Goal: Download file/media

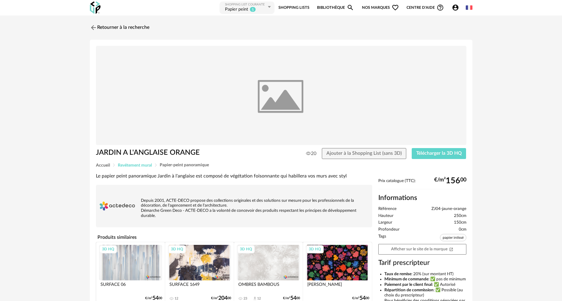
click at [138, 165] on span "Revêtement mural" at bounding box center [135, 165] width 34 height 4
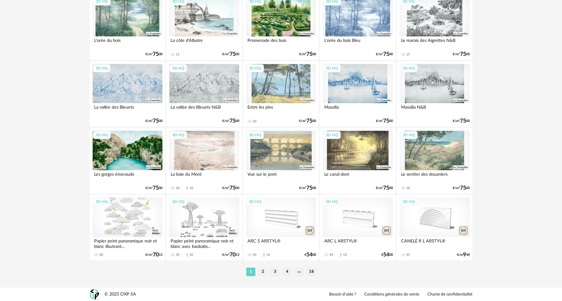
scroll to position [1162, 0]
click at [262, 271] on li "2" at bounding box center [262, 271] width 9 height 8
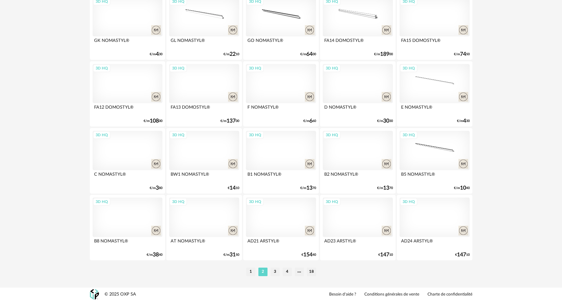
scroll to position [1162, 0]
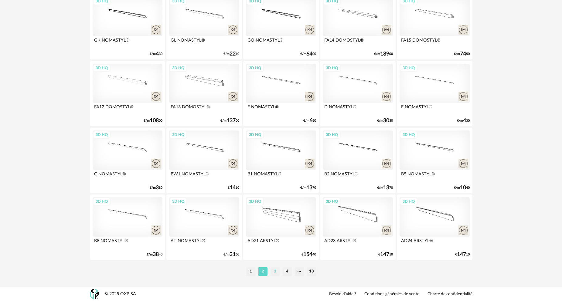
click at [276, 270] on li "3" at bounding box center [274, 271] width 9 height 8
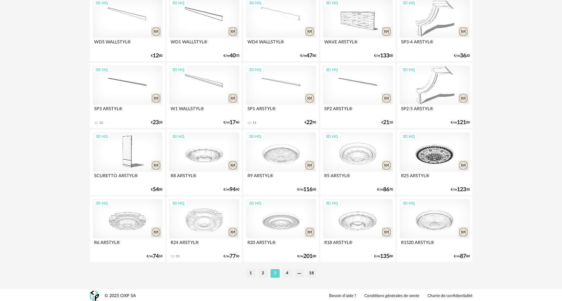
scroll to position [1162, 0]
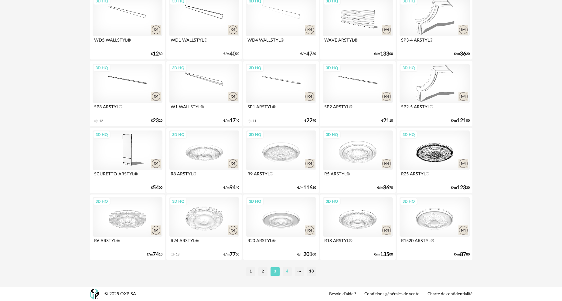
click at [288, 272] on li "4" at bounding box center [286, 271] width 9 height 8
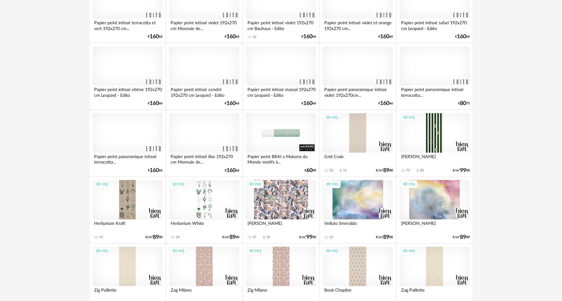
scroll to position [455, 0]
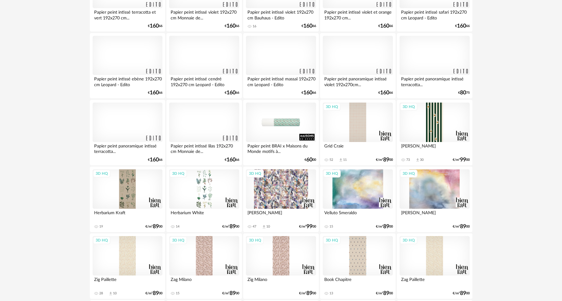
click at [441, 121] on div "3D HQ" at bounding box center [434, 122] width 70 height 39
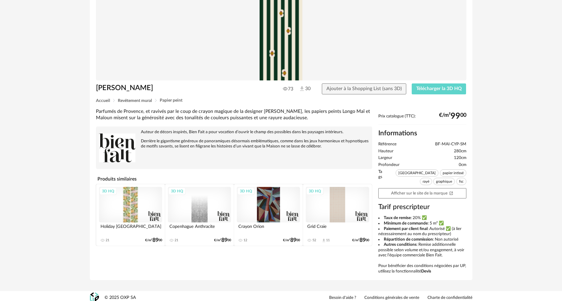
scroll to position [68, 0]
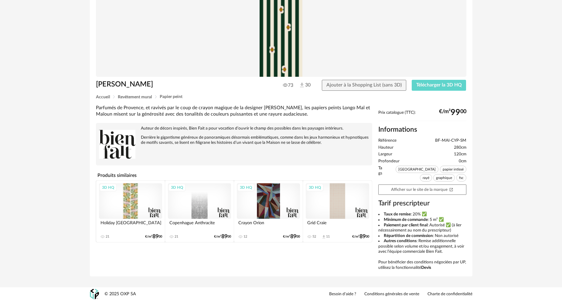
click at [129, 203] on div "3D HQ" at bounding box center [130, 200] width 63 height 35
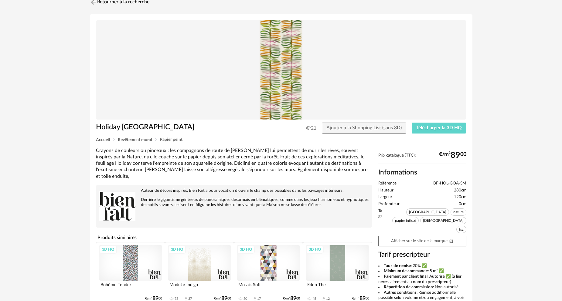
scroll to position [61, 0]
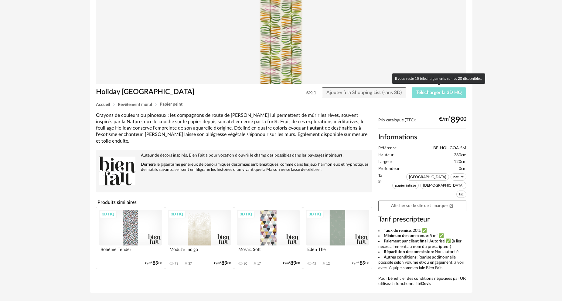
click at [421, 92] on span "Télécharger la 3D HQ" at bounding box center [439, 92] width 46 height 5
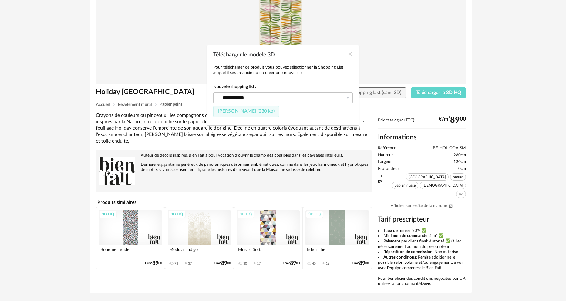
click at [255, 112] on span "Fichier SketchUp (230 ko)" at bounding box center [246, 111] width 57 height 5
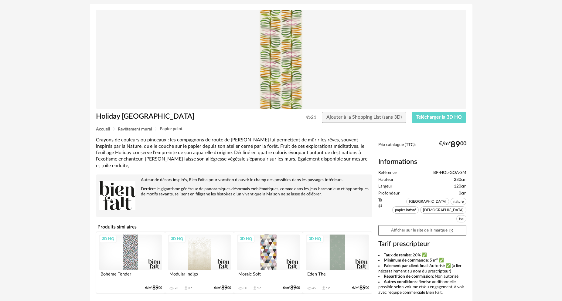
scroll to position [0, 0]
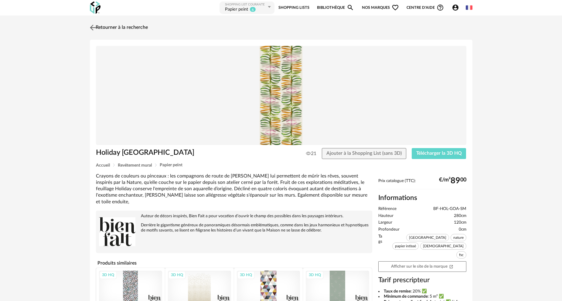
click at [120, 27] on link "Retourner à la recherche" at bounding box center [117, 27] width 59 height 13
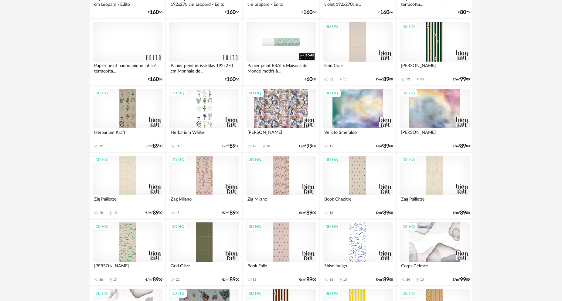
scroll to position [546, 0]
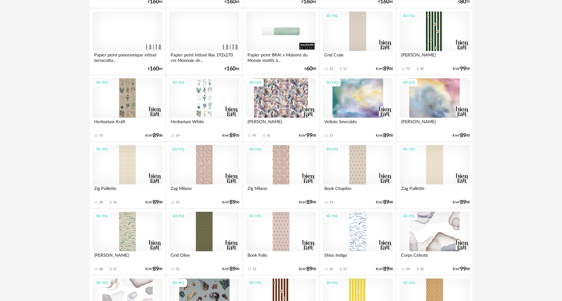
click at [284, 170] on div "3D HQ" at bounding box center [281, 164] width 70 height 39
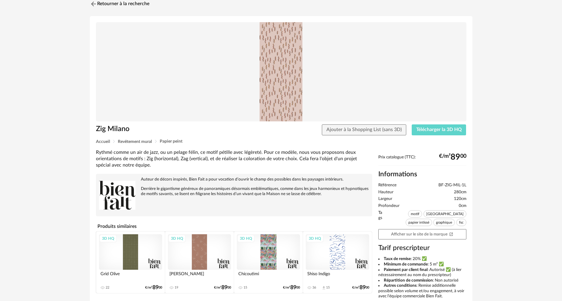
scroll to position [61, 0]
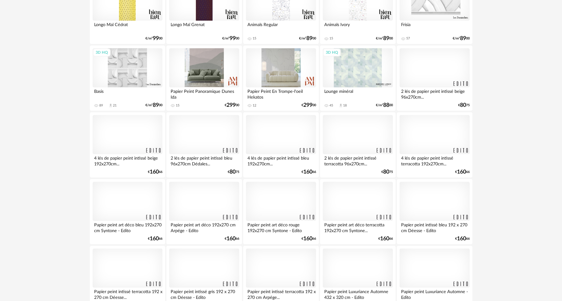
scroll to position [940, 0]
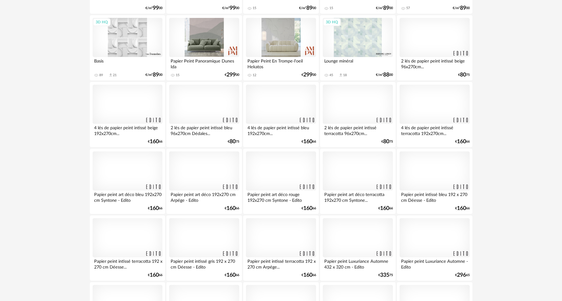
click at [356, 171] on div at bounding box center [357, 170] width 70 height 39
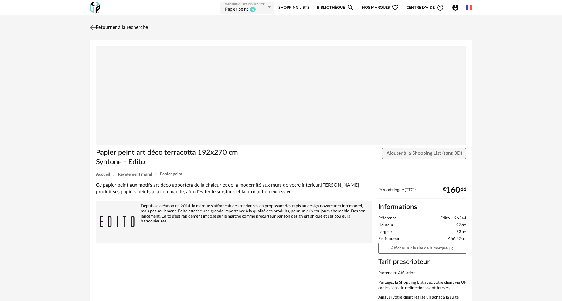
click at [115, 28] on link "Retourner à la recherche" at bounding box center [117, 27] width 59 height 13
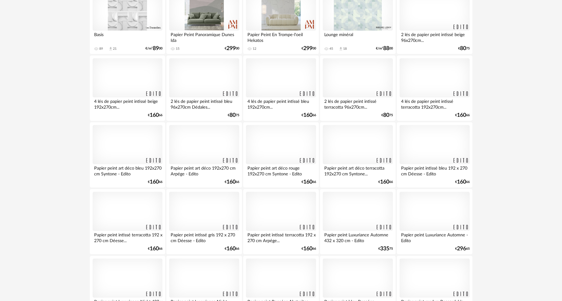
scroll to position [1001, 0]
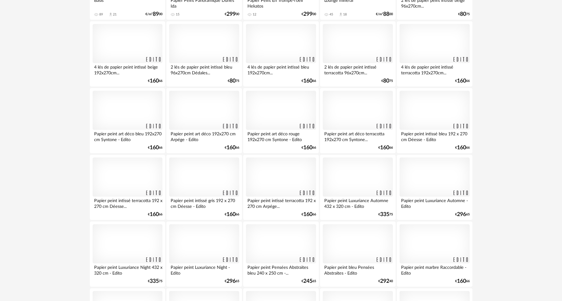
click at [269, 174] on div at bounding box center [281, 176] width 70 height 39
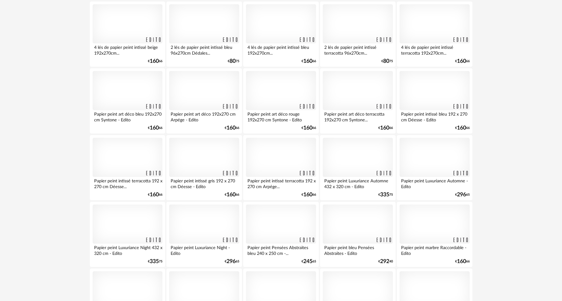
scroll to position [1031, 0]
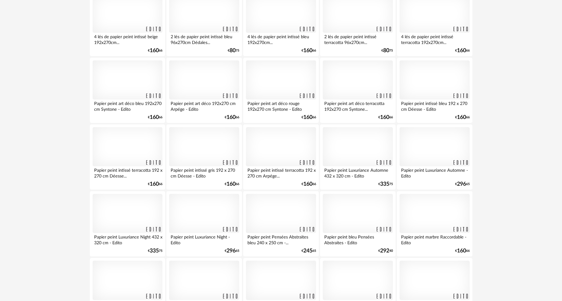
click at [192, 146] on div at bounding box center [204, 146] width 70 height 39
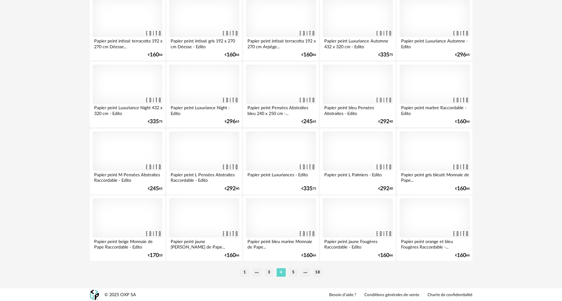
scroll to position [1162, 0]
click at [121, 214] on div at bounding box center [128, 216] width 70 height 39
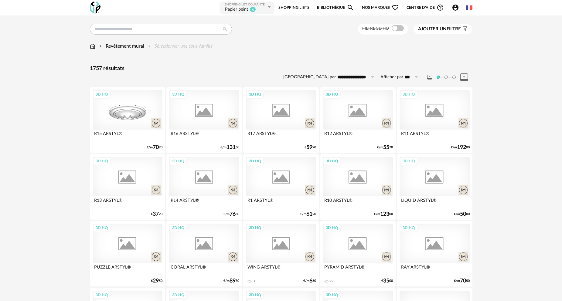
scroll to position [1162, 0]
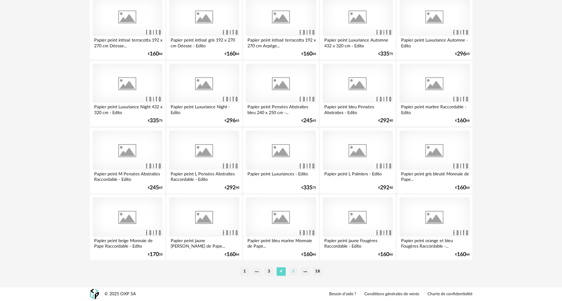
click at [292, 272] on li "5" at bounding box center [292, 271] width 9 height 8
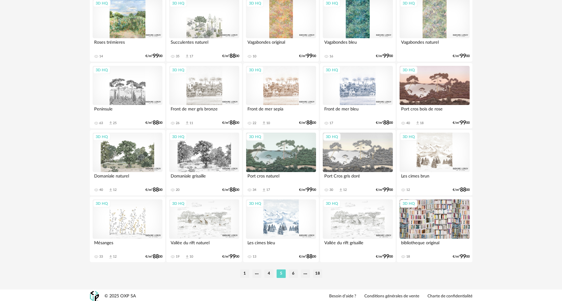
scroll to position [1162, 0]
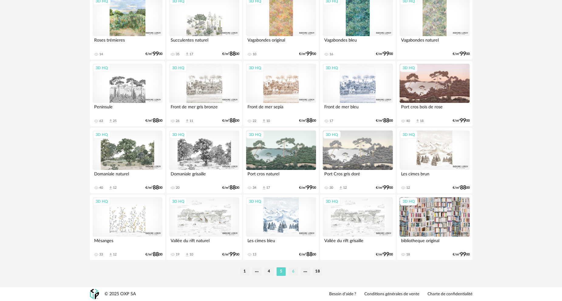
click at [294, 272] on li "6" at bounding box center [292, 271] width 9 height 8
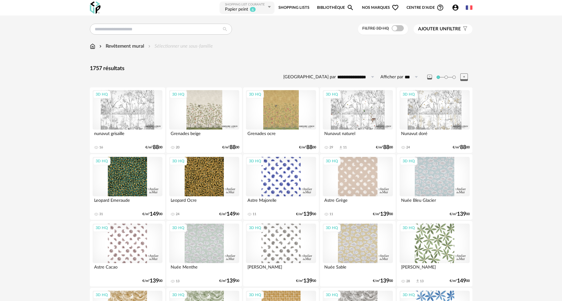
click at [93, 48] on img at bounding box center [92, 46] width 5 height 7
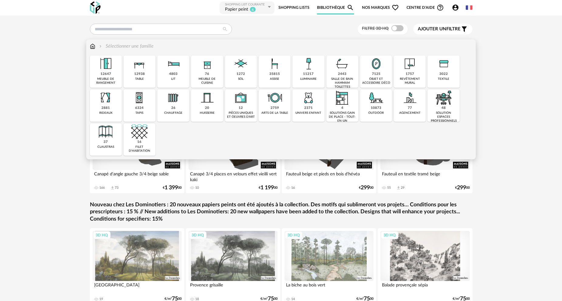
click at [106, 137] on img at bounding box center [105, 131] width 16 height 16
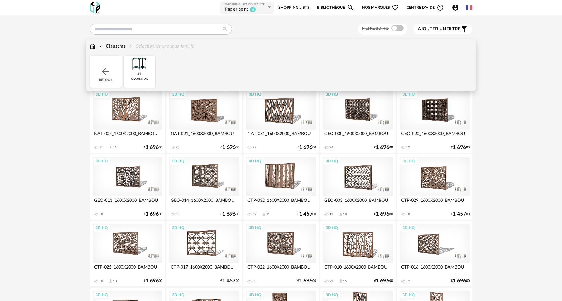
click at [104, 68] on img at bounding box center [105, 71] width 11 height 11
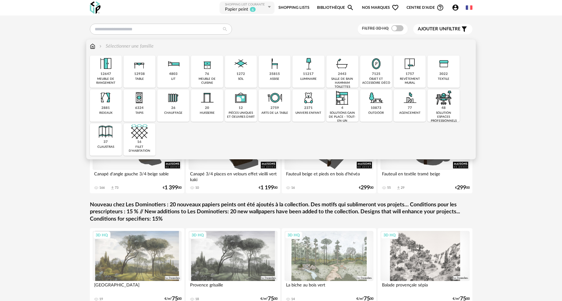
click at [413, 69] on img at bounding box center [409, 64] width 16 height 16
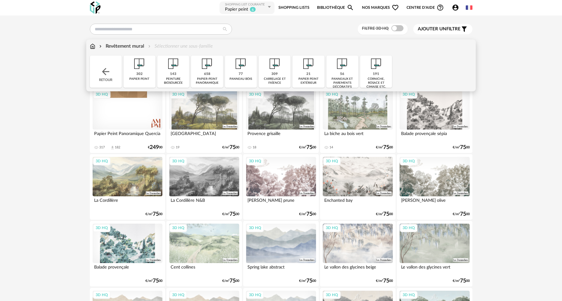
click at [137, 71] on img at bounding box center [139, 64] width 16 height 16
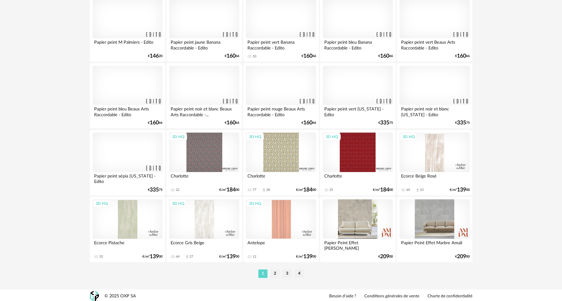
scroll to position [1162, 0]
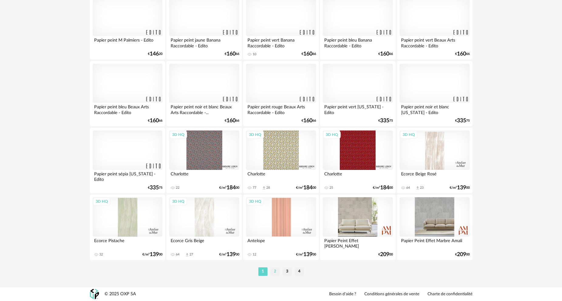
click at [275, 269] on li "2" at bounding box center [274, 271] width 9 height 8
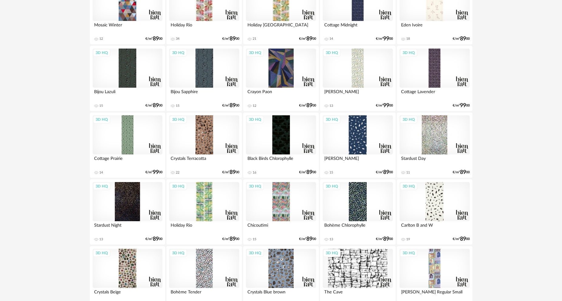
scroll to position [910, 0]
click at [116, 137] on div "3D HQ" at bounding box center [128, 134] width 70 height 39
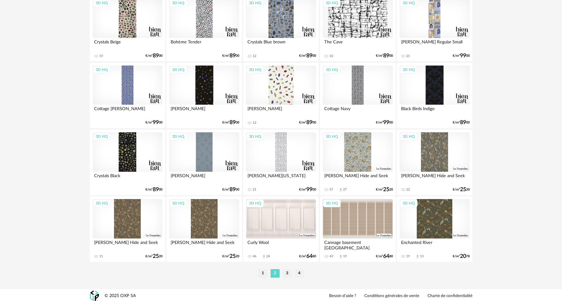
scroll to position [1162, 0]
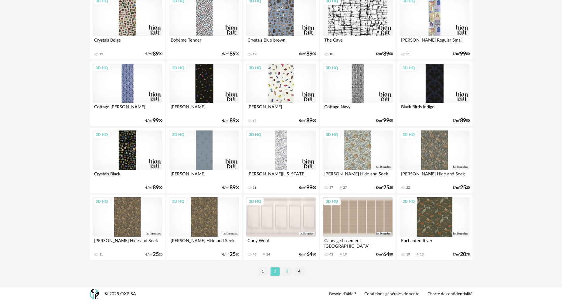
click at [288, 269] on li "3" at bounding box center [286, 271] width 9 height 8
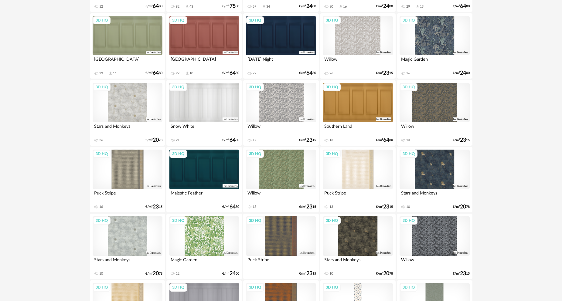
scroll to position [485, 0]
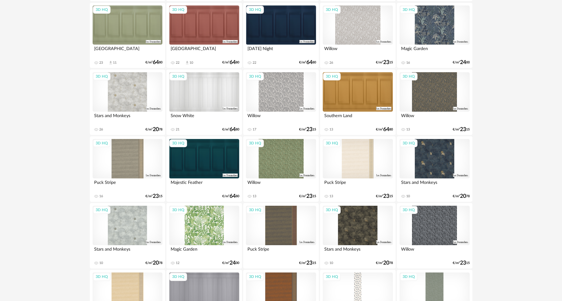
click at [277, 93] on div "3D HQ" at bounding box center [281, 91] width 70 height 39
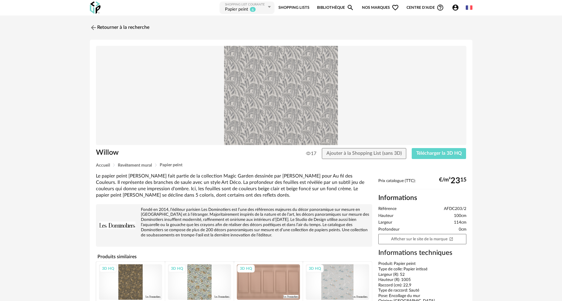
scroll to position [30, 0]
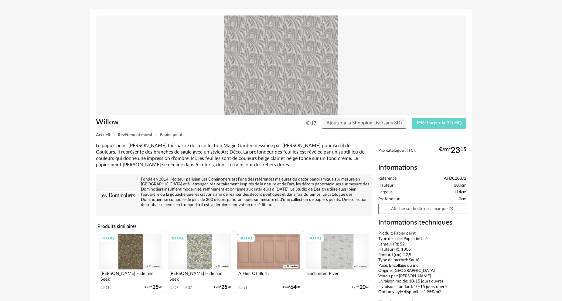
click at [340, 251] on div "3D HQ" at bounding box center [336, 251] width 63 height 35
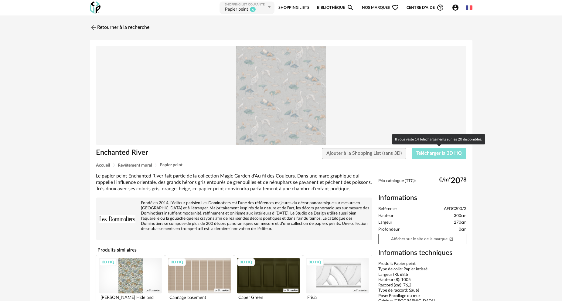
click at [440, 153] on span "Télécharger la 3D HQ" at bounding box center [439, 153] width 46 height 5
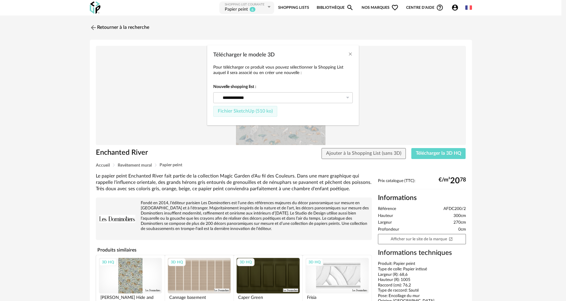
click at [252, 111] on span "Fichier SketchUp (510 ko)" at bounding box center [245, 111] width 55 height 5
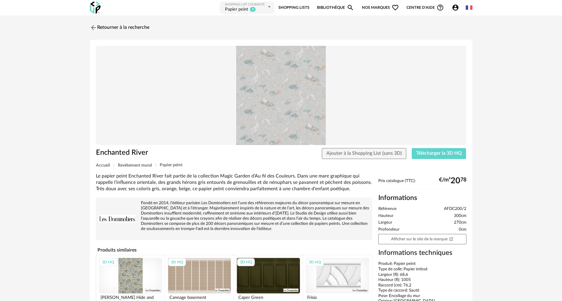
click at [132, 272] on div "3D HQ" at bounding box center [130, 275] width 63 height 35
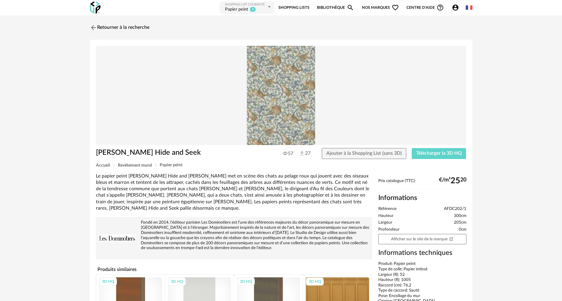
drag, startPoint x: 281, startPoint y: 98, endPoint x: 278, endPoint y: 150, distance: 51.7
click at [277, 149] on div "57 27 Ajouter à la Shopping List (sans 3D) Télécharger la 3D HQ" at bounding box center [358, 153] width 219 height 11
click at [284, 153] on span "57" at bounding box center [288, 153] width 10 height 6
click at [283, 153] on icon at bounding box center [285, 153] width 5 height 5
click at [283, 120] on img at bounding box center [281, 95] width 370 height 99
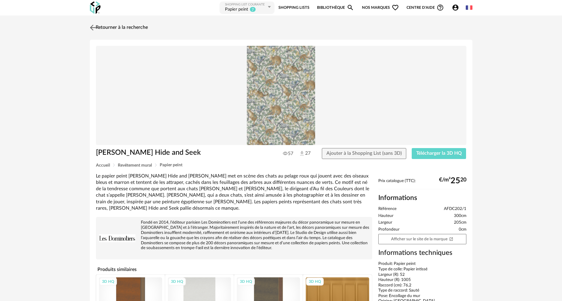
click at [111, 25] on link "Retourner à la recherche" at bounding box center [117, 27] width 59 height 13
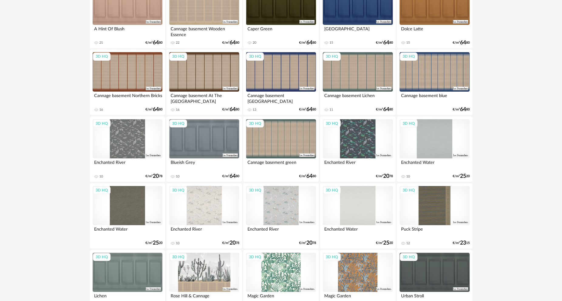
scroll to position [182, 0]
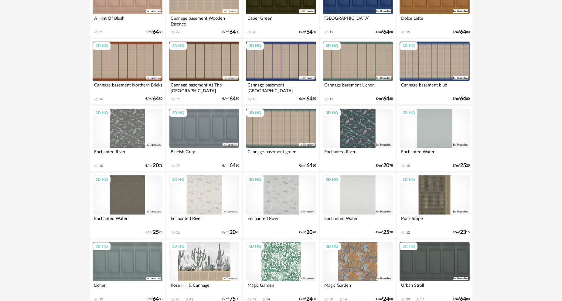
click at [356, 130] on div "3D HQ" at bounding box center [357, 128] width 70 height 39
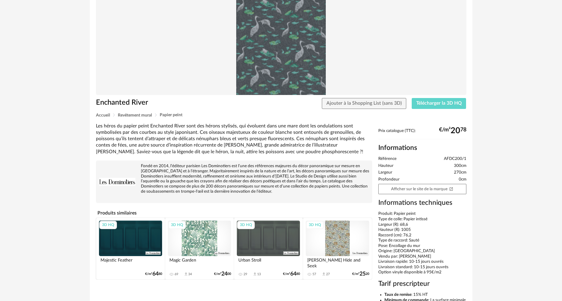
scroll to position [61, 0]
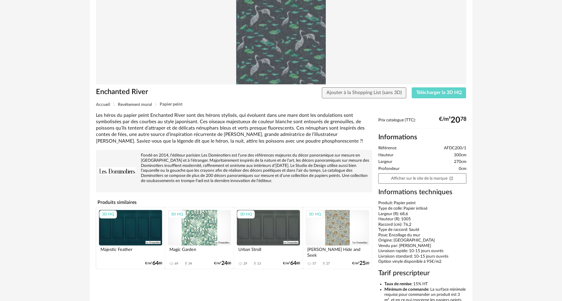
click at [204, 232] on div "3D HQ" at bounding box center [199, 227] width 63 height 35
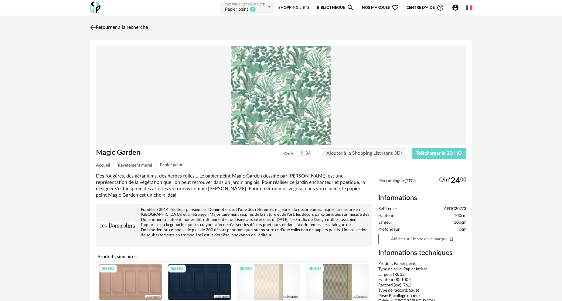
click at [107, 27] on link "Retourner à la recherche" at bounding box center [117, 27] width 59 height 13
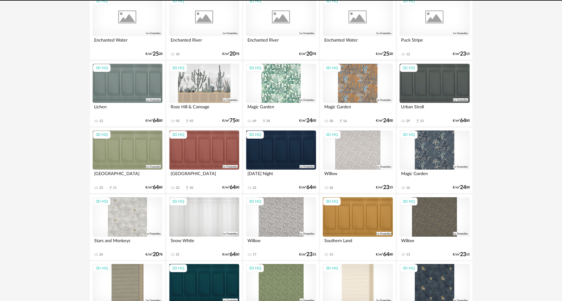
scroll to position [356, 0]
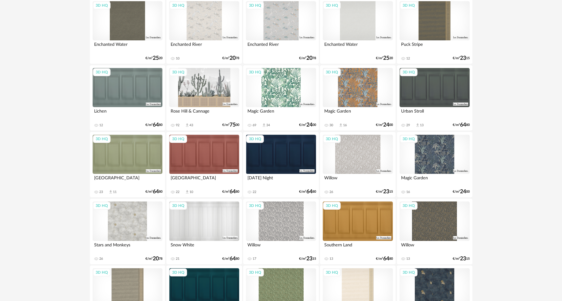
click at [127, 225] on div "3D HQ" at bounding box center [128, 220] width 70 height 39
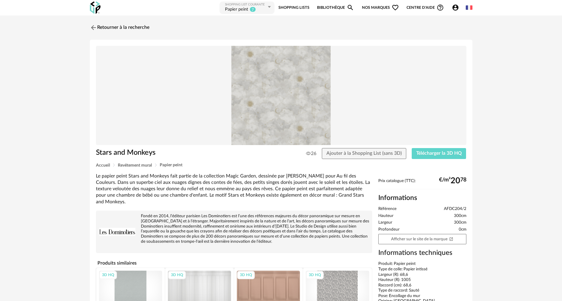
scroll to position [140, 0]
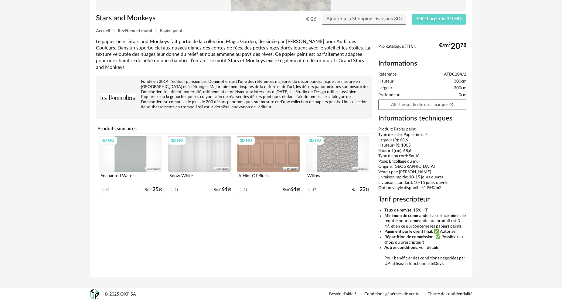
click at [328, 137] on div "3D HQ" at bounding box center [336, 153] width 63 height 35
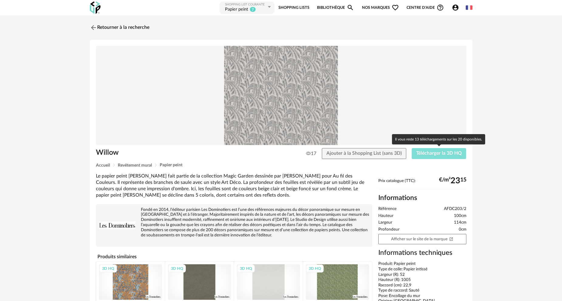
click at [427, 155] on span "Télécharger la 3D HQ" at bounding box center [439, 153] width 46 height 5
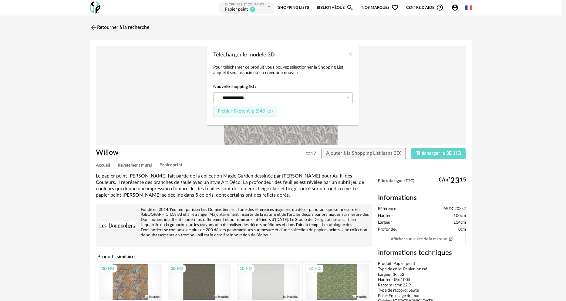
click at [253, 112] on span "Fichier SketchUp (540 ko)" at bounding box center [245, 111] width 55 height 5
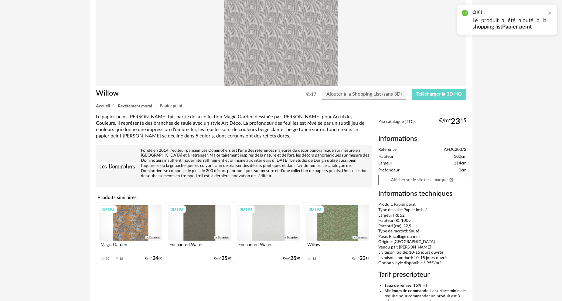
scroll to position [61, 0]
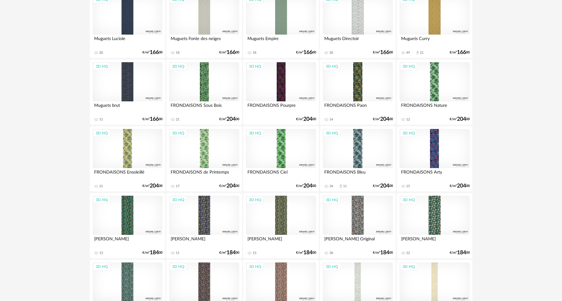
scroll to position [993, 0]
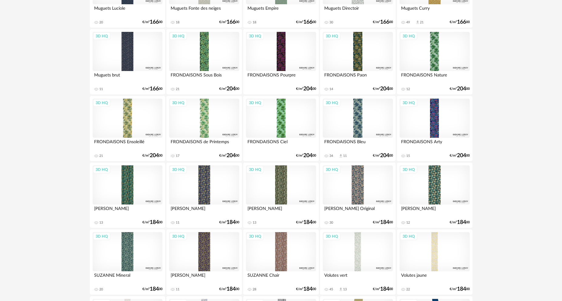
click at [356, 184] on div "3D HQ" at bounding box center [357, 184] width 70 height 39
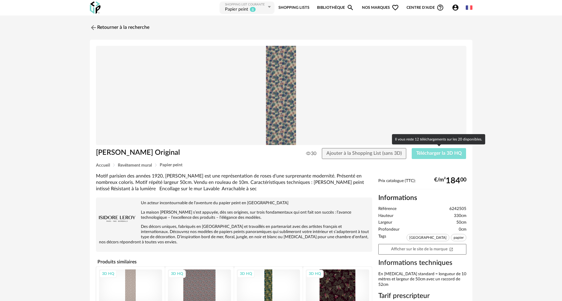
click at [433, 153] on span "Télécharger la 3D HQ" at bounding box center [439, 153] width 46 height 5
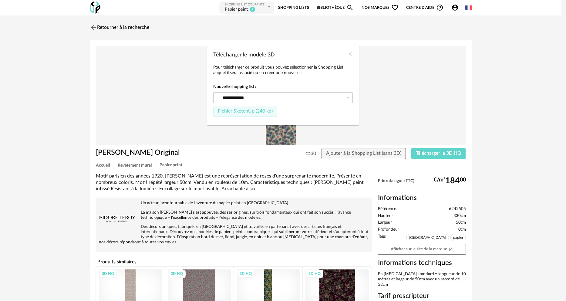
click at [262, 114] on button "Fichier SketchUp (240 ko)" at bounding box center [245, 111] width 64 height 11
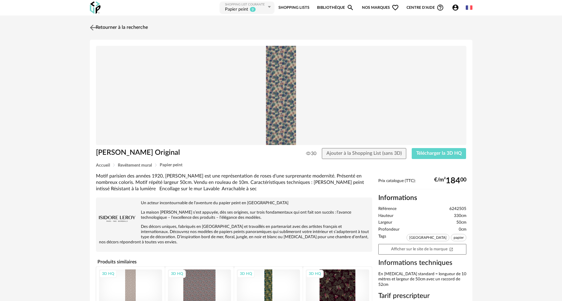
click at [133, 30] on link "Retourner à la recherche" at bounding box center [117, 27] width 59 height 13
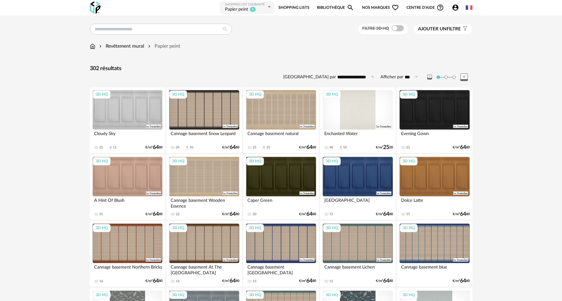
click at [94, 48] on img at bounding box center [92, 46] width 5 height 7
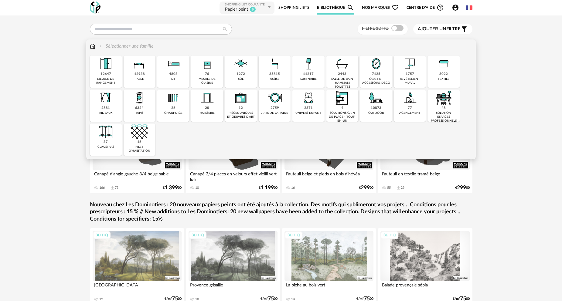
click at [282, 69] on img at bounding box center [274, 64] width 16 height 16
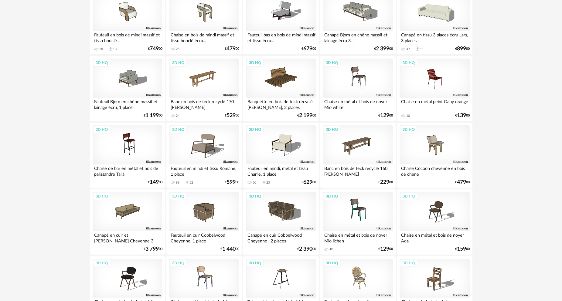
scroll to position [243, 0]
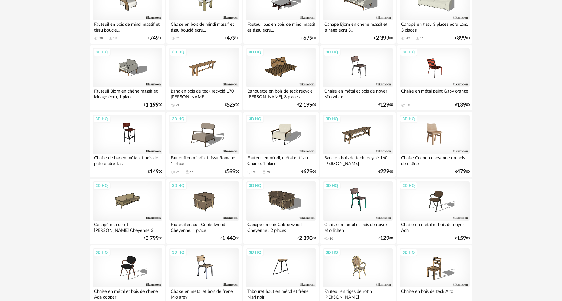
click at [439, 137] on div "3D HQ" at bounding box center [434, 134] width 70 height 39
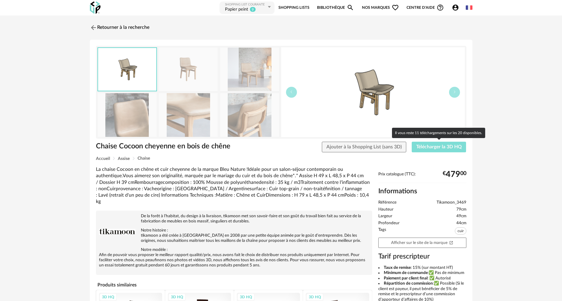
click at [435, 149] on span "Télécharger la 3D HQ" at bounding box center [439, 146] width 46 height 5
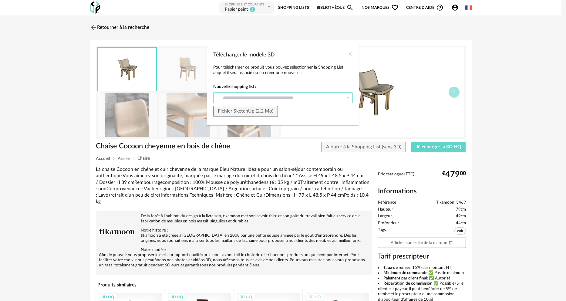
click at [275, 100] on input "Télécharger le modele 3D" at bounding box center [283, 97] width 140 height 11
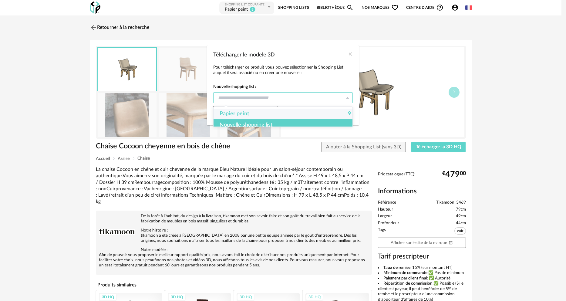
click at [259, 123] on div "Nouvelle shopping list" at bounding box center [285, 125] width 143 height 12
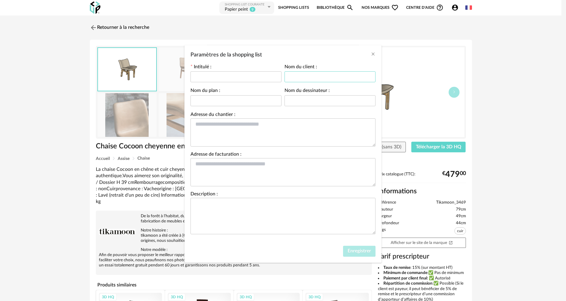
click at [301, 75] on input "Paramètres de la shopping list" at bounding box center [330, 76] width 91 height 11
type input "**********"
type input "*****"
click at [198, 75] on input "Paramètres de la shopping list" at bounding box center [236, 76] width 91 height 11
type input "********"
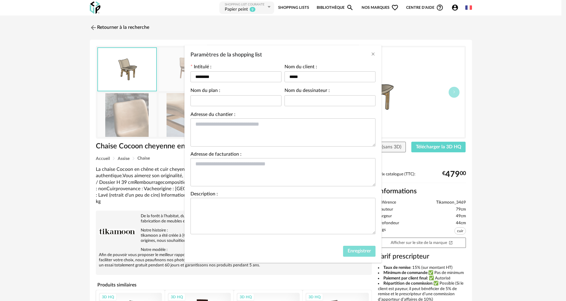
click at [356, 248] on button "Enregistrer" at bounding box center [359, 251] width 32 height 11
type input "********"
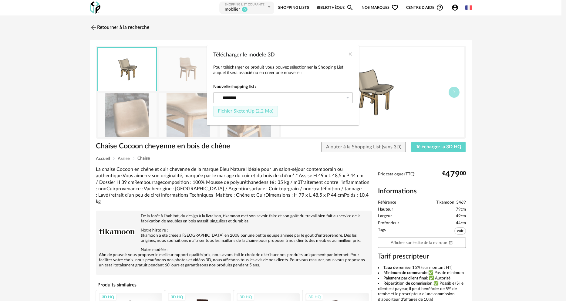
click at [250, 111] on span "Fichier SketchUp (2,2 Mo)" at bounding box center [246, 111] width 56 height 5
